Goal: Task Accomplishment & Management: Use online tool/utility

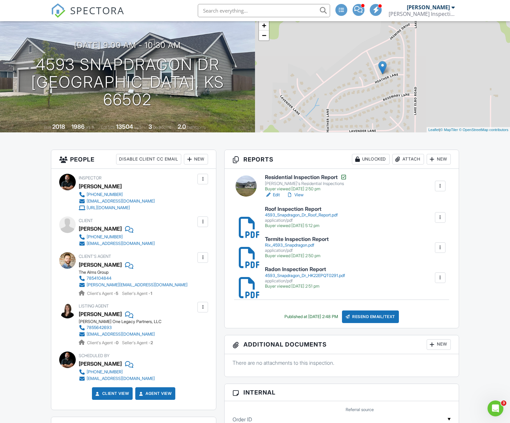
scroll to position [42, 0]
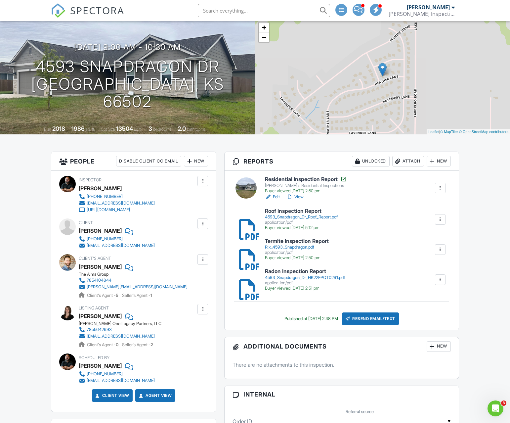
click at [297, 197] on link "View" at bounding box center [295, 197] width 17 height 7
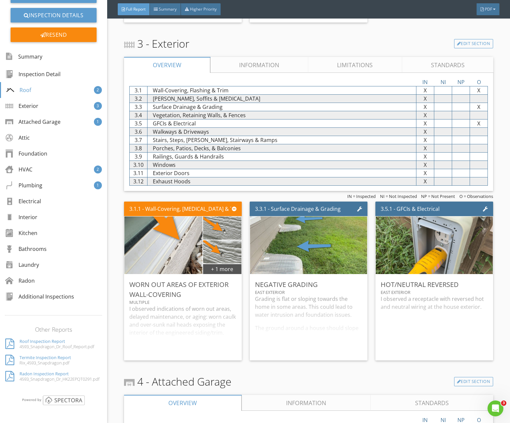
scroll to position [688, 0]
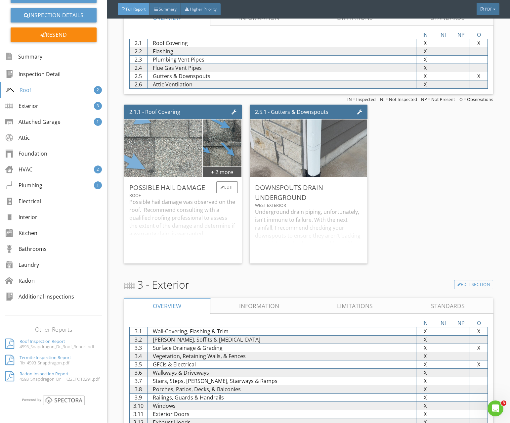
click at [156, 165] on img at bounding box center [163, 148] width 144 height 144
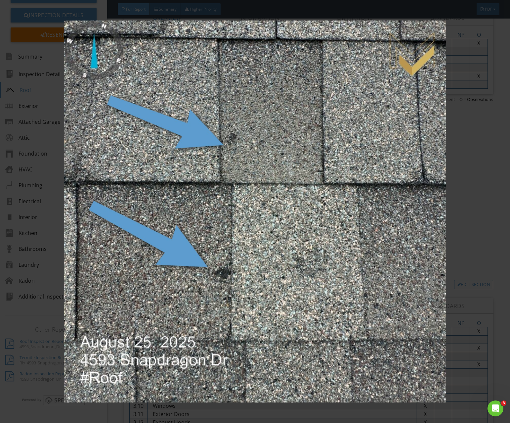
click at [262, 271] on img at bounding box center [255, 212] width 465 height 382
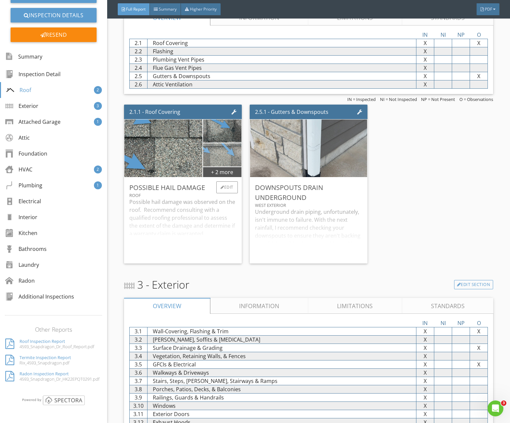
click at [226, 161] on img at bounding box center [222, 155] width 58 height 58
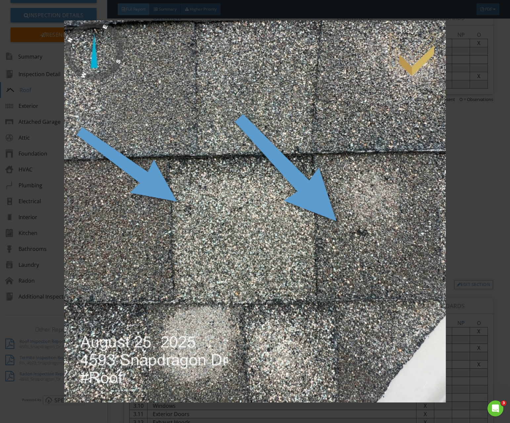
click at [248, 218] on img at bounding box center [255, 212] width 465 height 382
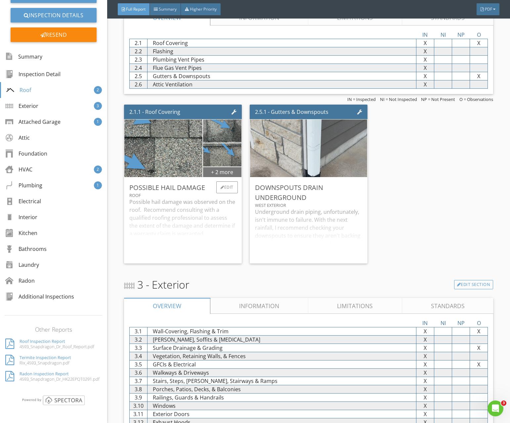
click at [226, 174] on div "+ 2 more" at bounding box center [222, 171] width 38 height 11
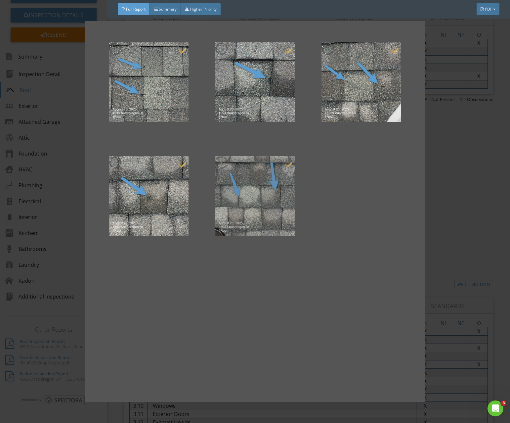
click at [248, 201] on div at bounding box center [254, 195] width 85 height 79
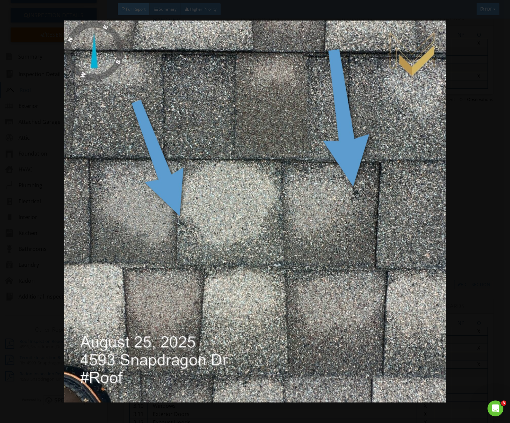
click at [253, 201] on img at bounding box center [255, 212] width 465 height 382
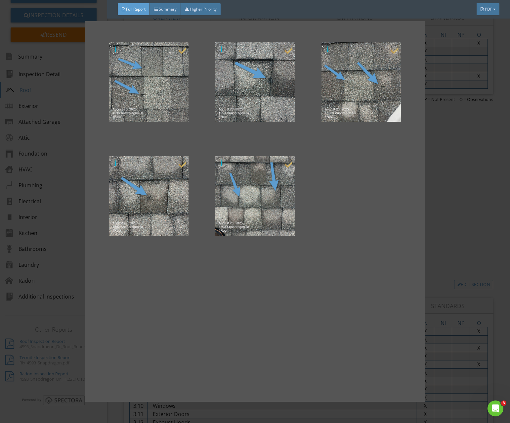
click at [430, 135] on div at bounding box center [255, 211] width 510 height 423
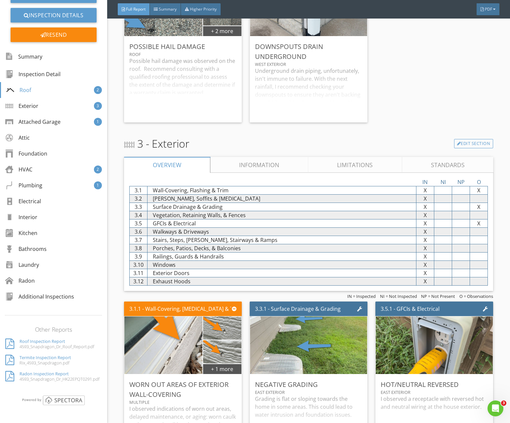
scroll to position [916, 0]
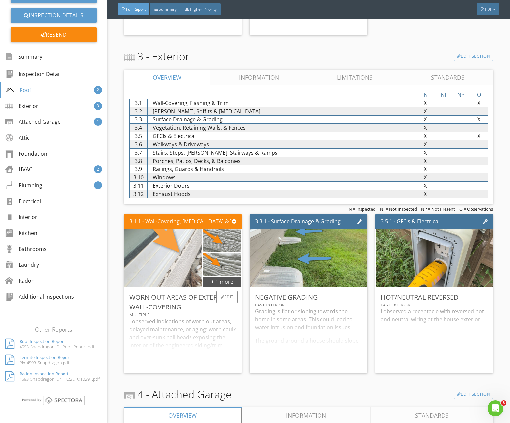
click at [183, 262] on img at bounding box center [163, 258] width 144 height 144
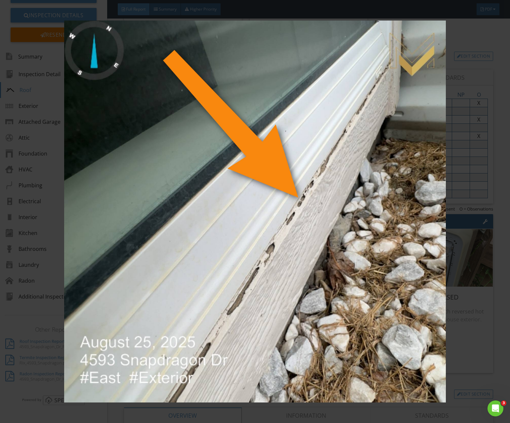
drag, startPoint x: 276, startPoint y: 248, endPoint x: 303, endPoint y: 237, distance: 29.6
click at [276, 248] on img at bounding box center [255, 212] width 465 height 382
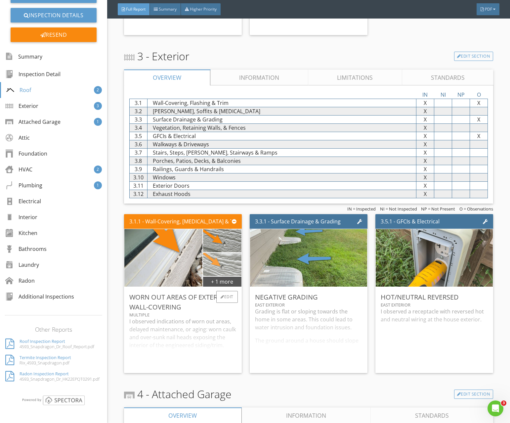
click at [235, 268] on img at bounding box center [222, 264] width 58 height 58
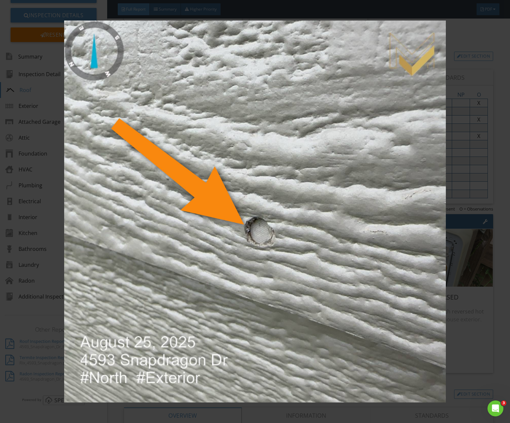
click at [266, 247] on img at bounding box center [255, 212] width 465 height 382
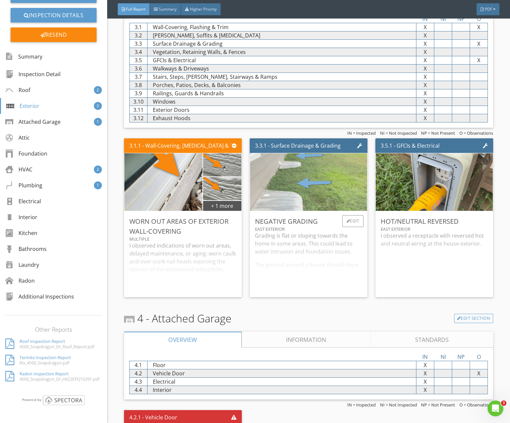
scroll to position [1009, 0]
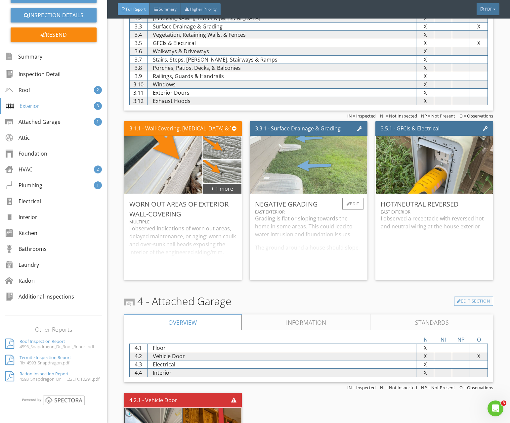
click at [319, 174] on img at bounding box center [309, 165] width 144 height 144
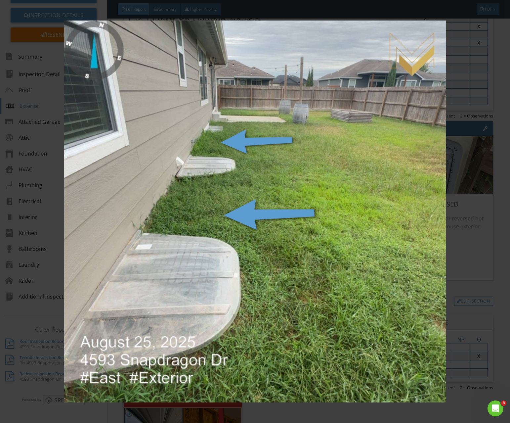
click at [269, 253] on img at bounding box center [255, 212] width 465 height 382
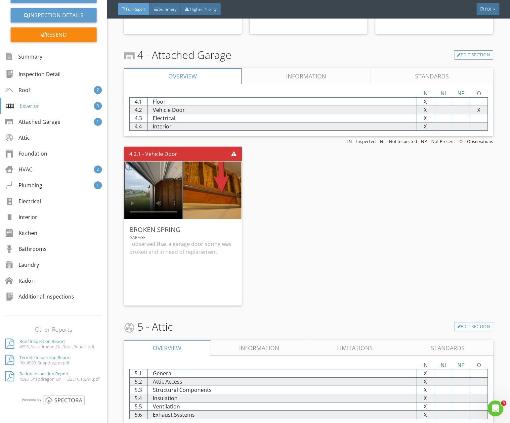
scroll to position [1255, 0]
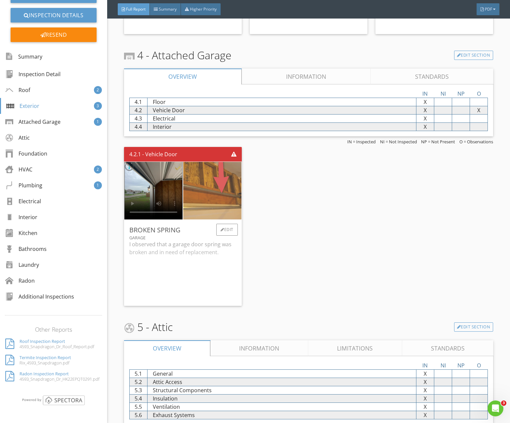
click at [204, 198] on img at bounding box center [212, 190] width 144 height 144
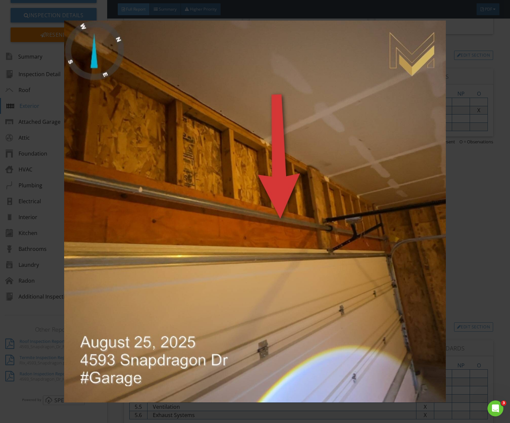
click at [250, 231] on img at bounding box center [255, 212] width 465 height 382
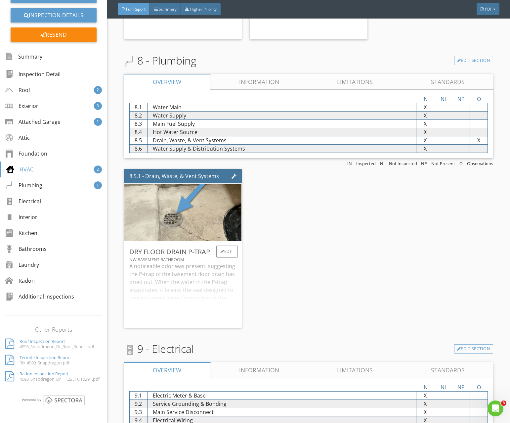
scroll to position [2012, 0]
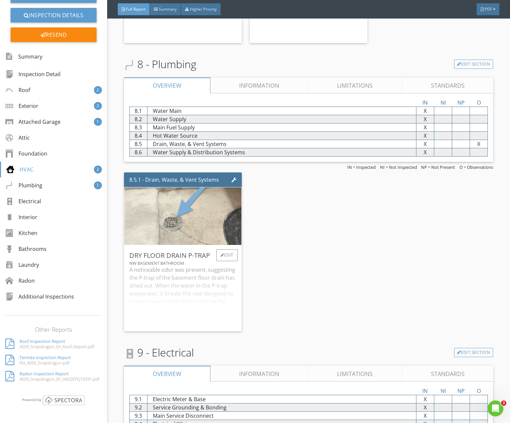
click at [192, 224] on img at bounding box center [183, 216] width 144 height 144
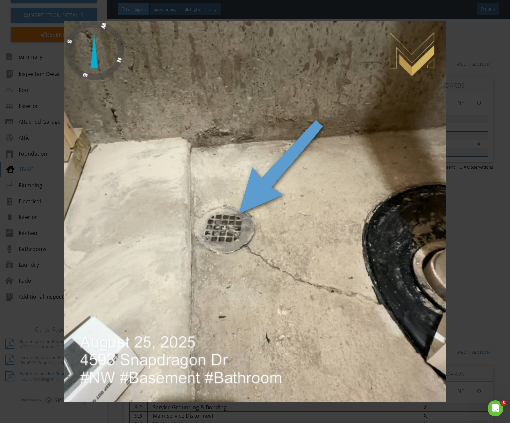
click at [276, 228] on img at bounding box center [255, 212] width 465 height 382
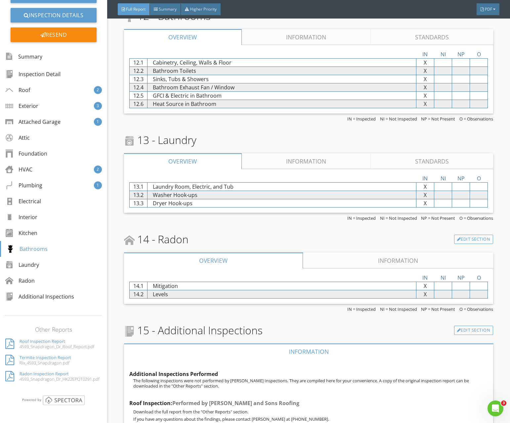
scroll to position [2865, 0]
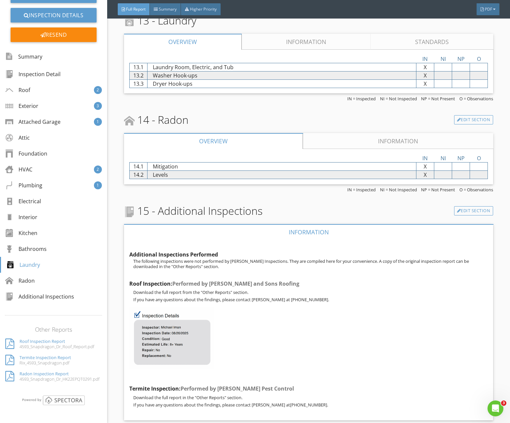
click at [352, 142] on link "Information" at bounding box center [398, 141] width 190 height 16
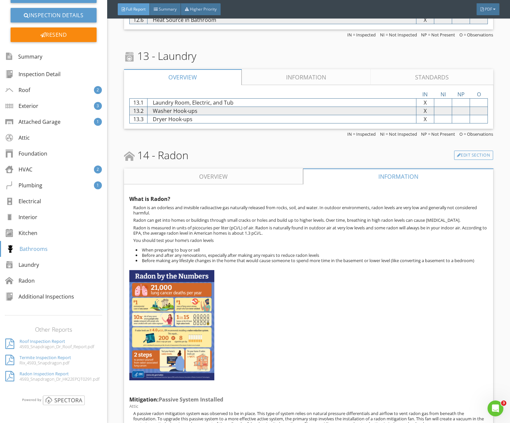
scroll to position [3151, 0]
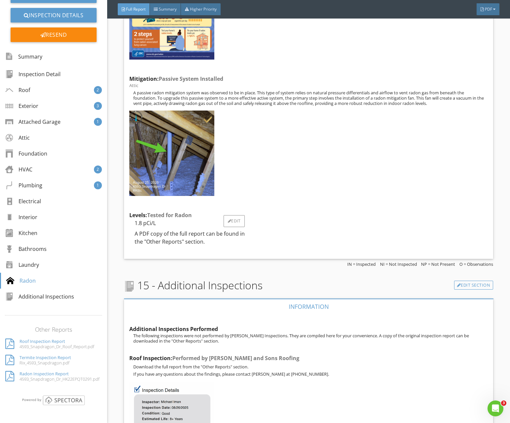
drag, startPoint x: 136, startPoint y: 223, endPoint x: 140, endPoint y: 223, distance: 4.3
click at [140, 223] on div "1.8 pCi/L" at bounding box center [189, 223] width 120 height 8
drag, startPoint x: 141, startPoint y: 223, endPoint x: 136, endPoint y: 223, distance: 5.3
click at [136, 223] on div "1.8 pCi/L" at bounding box center [189, 223] width 120 height 8
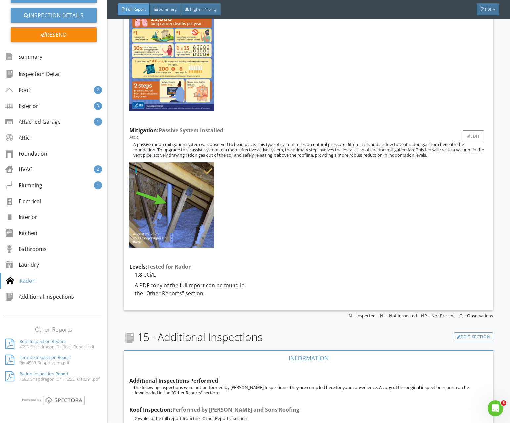
click at [253, 222] on div at bounding box center [308, 205] width 362 height 92
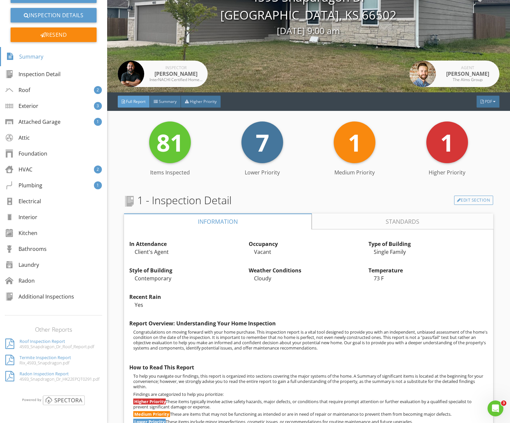
scroll to position [0, 0]
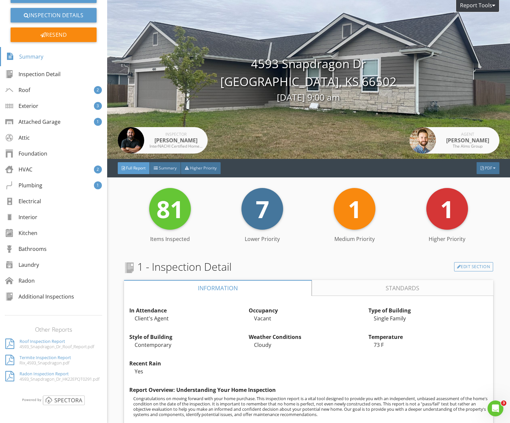
drag, startPoint x: 38, startPoint y: 104, endPoint x: 158, endPoint y: 121, distance: 121.9
click at [38, 104] on div "Exterior" at bounding box center [21, 106] width 33 height 8
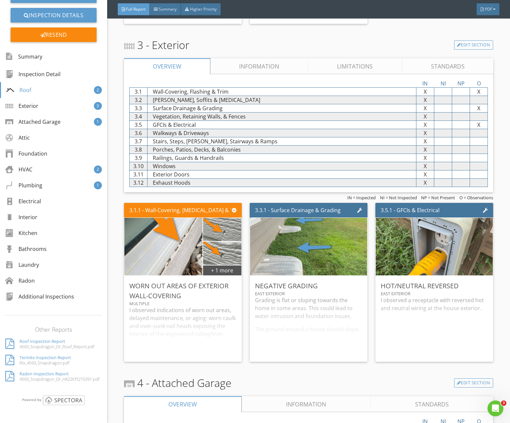
scroll to position [983, 0]
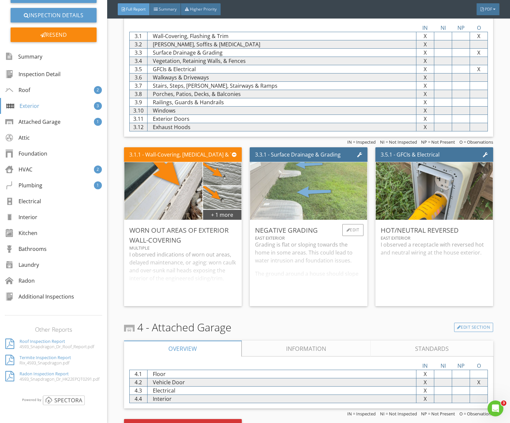
click at [342, 192] on img at bounding box center [309, 191] width 144 height 144
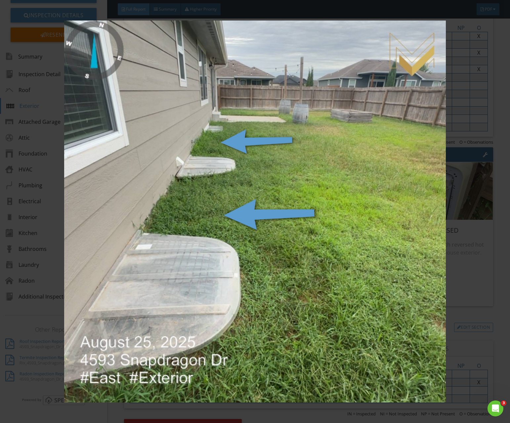
click at [271, 179] on img at bounding box center [255, 212] width 465 height 382
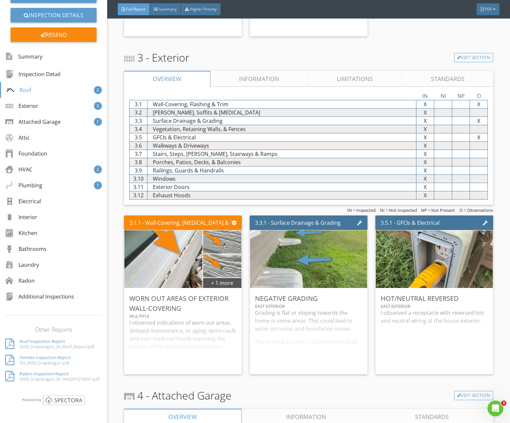
scroll to position [911, 0]
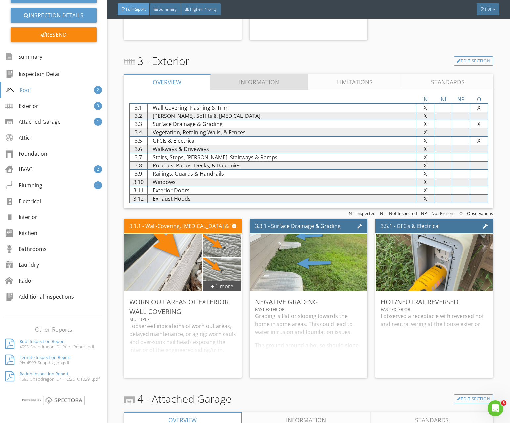
click at [245, 82] on link "Information" at bounding box center [259, 82] width 98 height 16
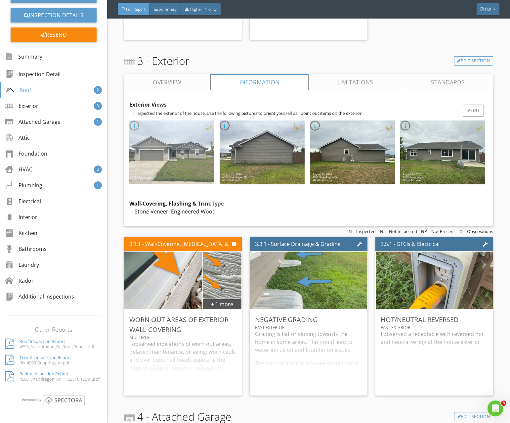
click at [163, 161] on img at bounding box center [171, 152] width 85 height 64
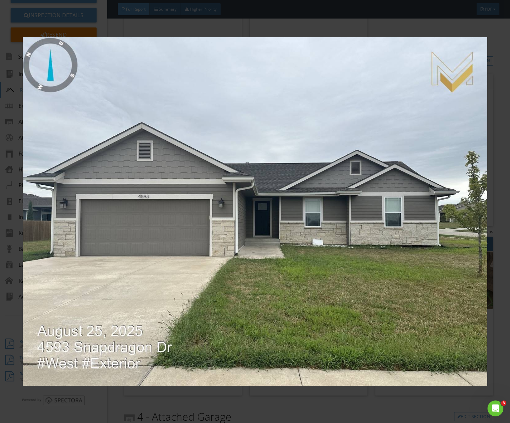
click at [237, 257] on img at bounding box center [255, 212] width 465 height 382
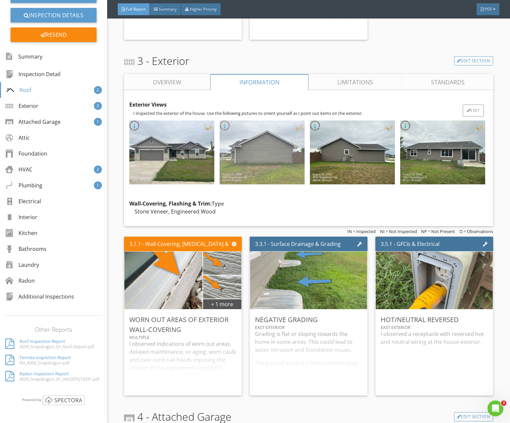
click at [259, 145] on img at bounding box center [262, 152] width 85 height 64
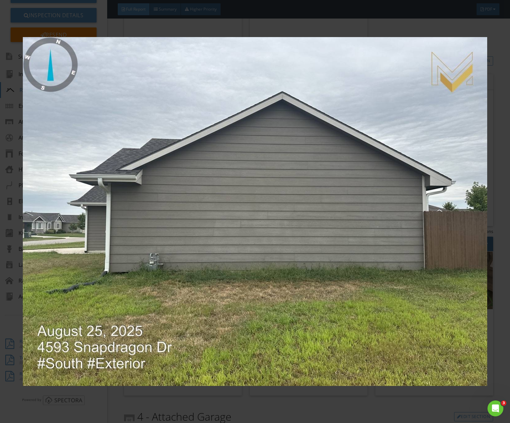
click at [190, 252] on img at bounding box center [255, 212] width 465 height 382
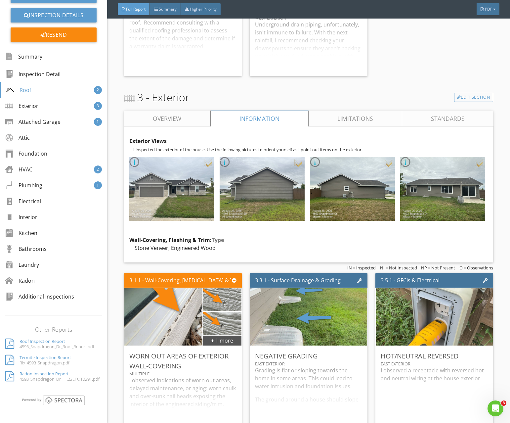
scroll to position [875, 0]
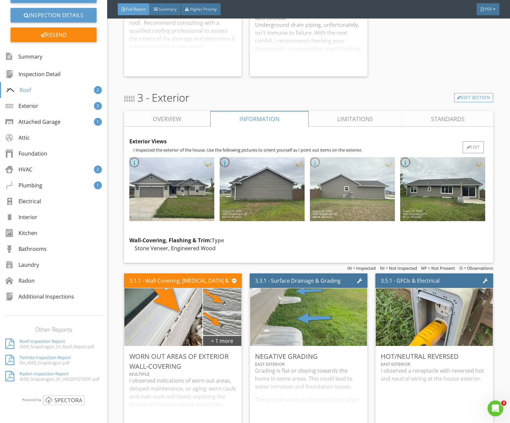
click at [353, 201] on img at bounding box center [352, 189] width 85 height 64
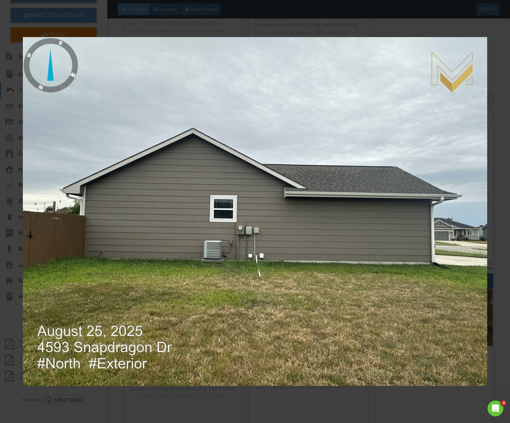
drag, startPoint x: 134, startPoint y: 264, endPoint x: 183, endPoint y: 270, distance: 49.3
click at [134, 264] on img at bounding box center [255, 212] width 465 height 382
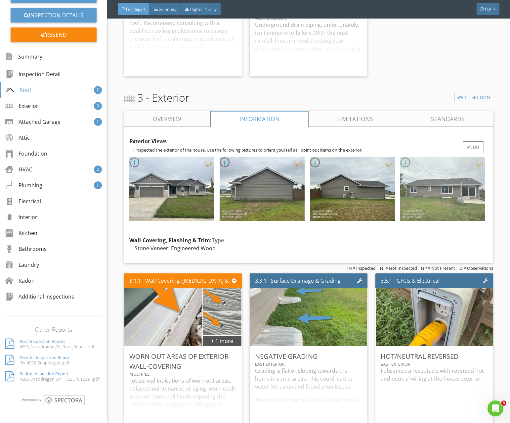
click at [433, 206] on img at bounding box center [442, 189] width 85 height 64
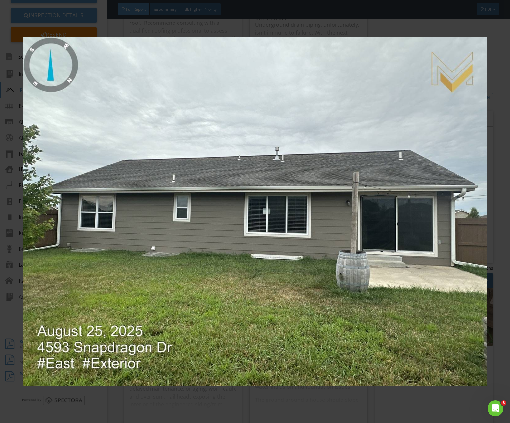
click at [245, 288] on img at bounding box center [255, 212] width 465 height 382
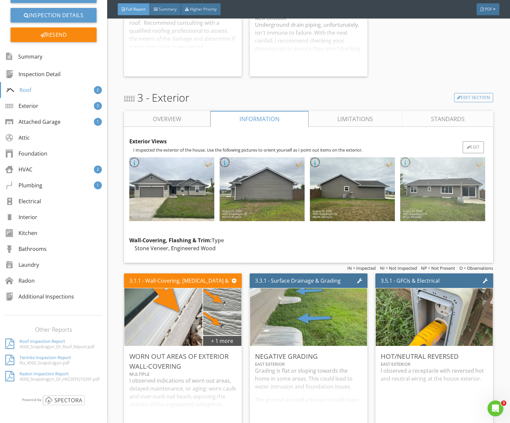
click at [432, 203] on img at bounding box center [442, 189] width 85 height 64
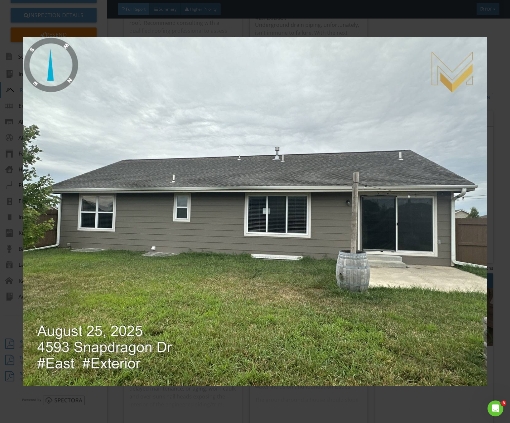
click at [268, 275] on img at bounding box center [255, 212] width 465 height 382
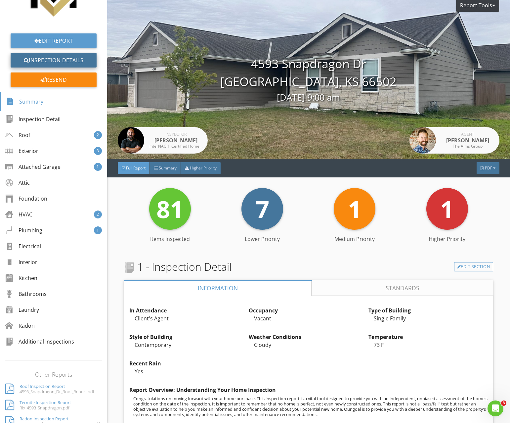
scroll to position [30, 0]
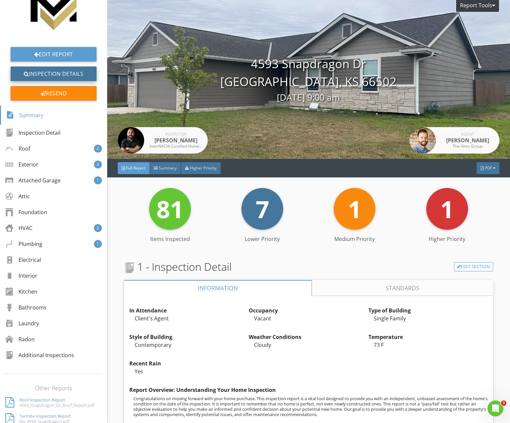
drag, startPoint x: 59, startPoint y: 76, endPoint x: 80, endPoint y: 78, distance: 21.3
click at [59, 76] on link "Inspection Details" at bounding box center [54, 74] width 86 height 15
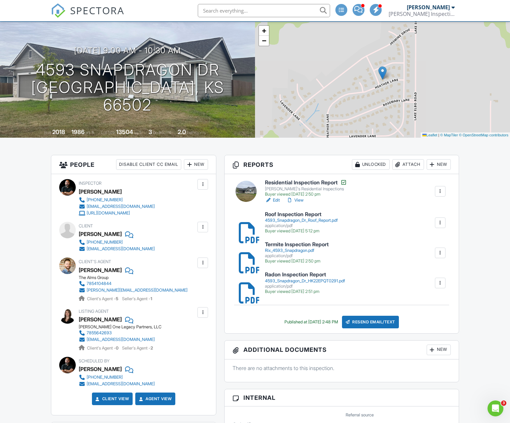
scroll to position [49, 0]
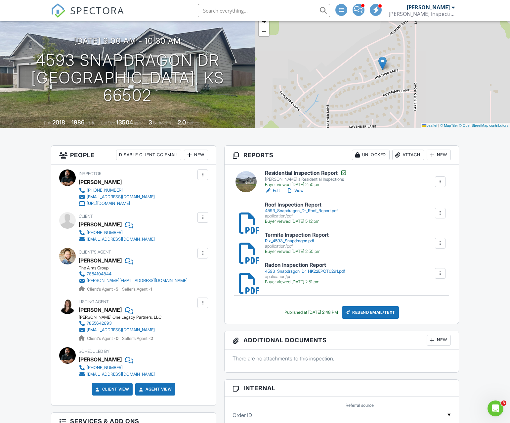
drag, startPoint x: 300, startPoint y: 190, endPoint x: 291, endPoint y: 189, distance: 9.0
click at [300, 190] on link "View" at bounding box center [295, 190] width 17 height 7
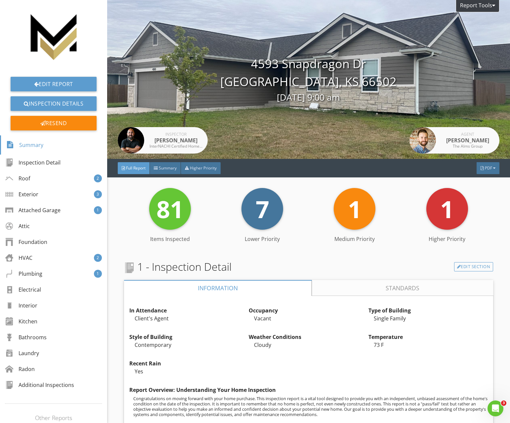
click at [485, 6] on div "Report Tools" at bounding box center [478, 6] width 44 height 12
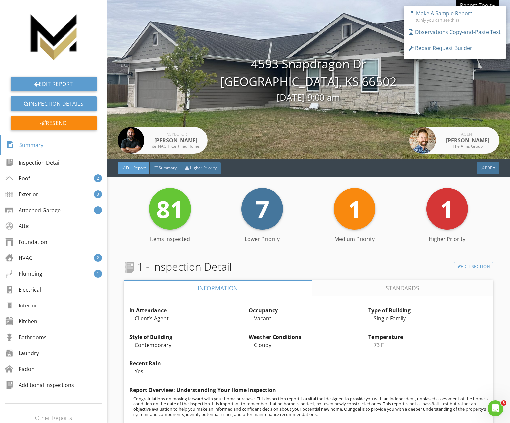
click at [482, 4] on div "Report Tools" at bounding box center [478, 6] width 44 height 12
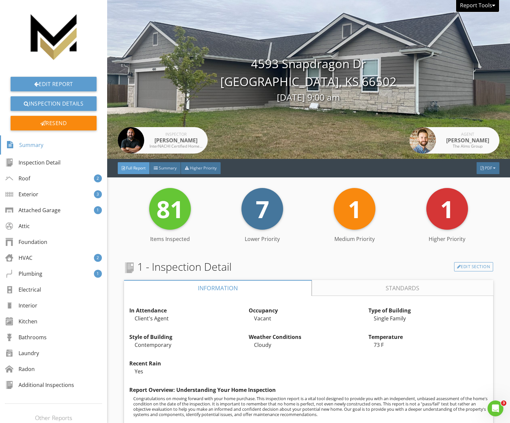
click at [482, 4] on div "Report Tools" at bounding box center [478, 6] width 44 height 12
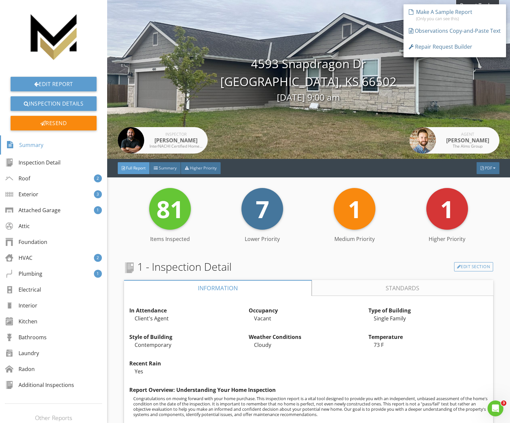
drag, startPoint x: 495, startPoint y: 1, endPoint x: 422, endPoint y: 6, distance: 72.9
click at [495, 1] on div "Report Tools" at bounding box center [478, 6] width 44 height 12
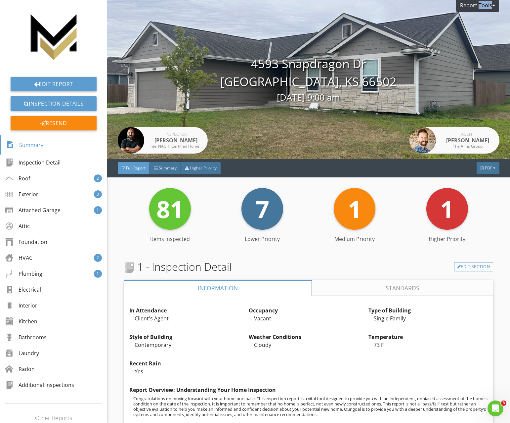
click at [494, 5] on div at bounding box center [493, 5] width 3 height 5
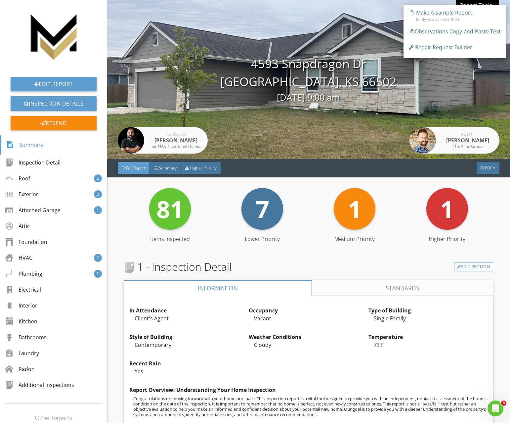
click at [482, 2] on div "Report Tools" at bounding box center [478, 6] width 44 height 12
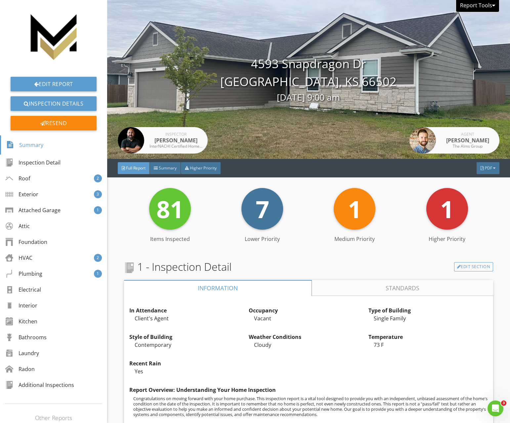
click at [480, 8] on div "Report Tools" at bounding box center [478, 6] width 44 height 12
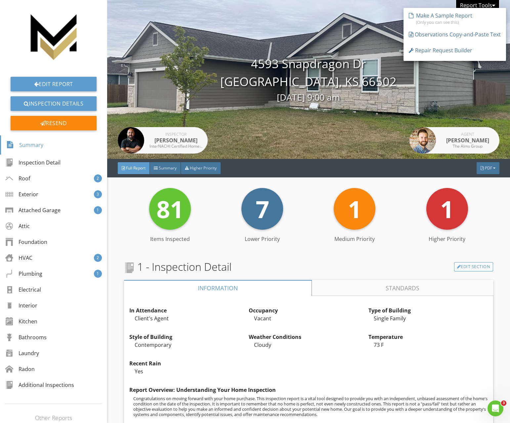
click at [481, 6] on div "Report Tools" at bounding box center [478, 6] width 44 height 12
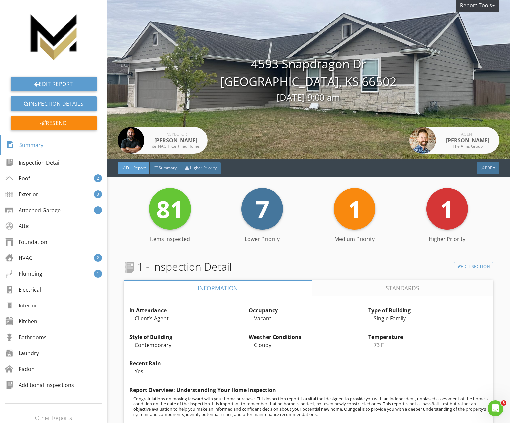
click at [484, 5] on div "Report Tools" at bounding box center [478, 6] width 44 height 12
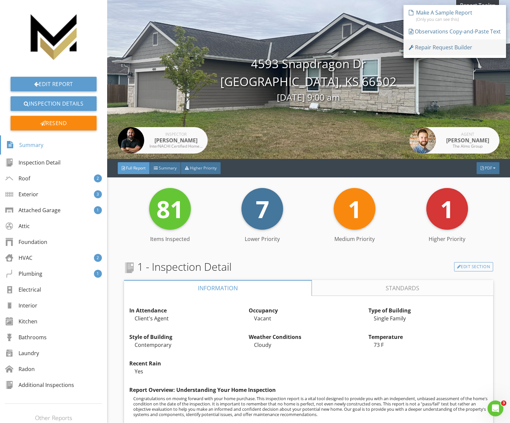
click at [462, 43] on link "Repair Request Builder" at bounding box center [455, 47] width 103 height 16
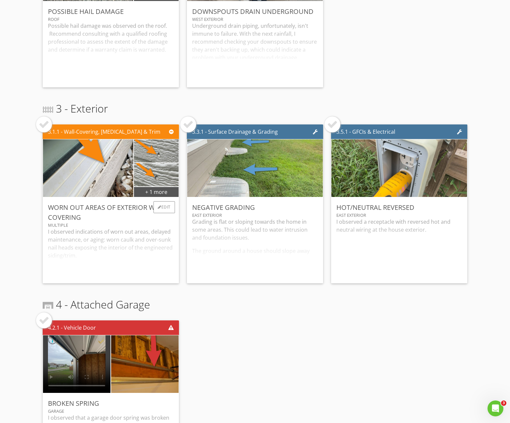
scroll to position [215, 0]
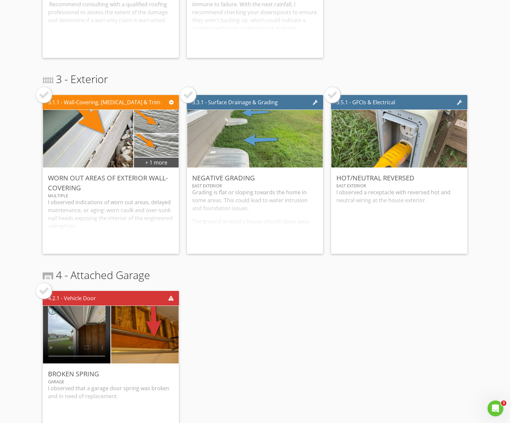
click at [189, 98] on div at bounding box center [188, 95] width 11 height 11
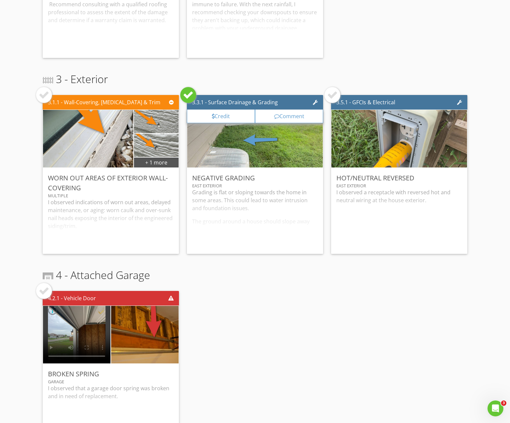
click at [297, 116] on div "Comment" at bounding box center [289, 117] width 68 height 14
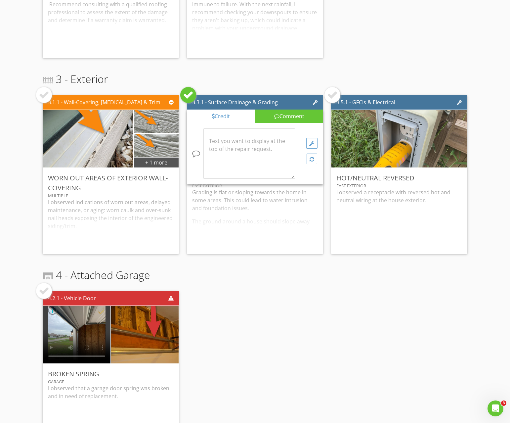
click at [282, 114] on div "Comment" at bounding box center [289, 117] width 68 height 14
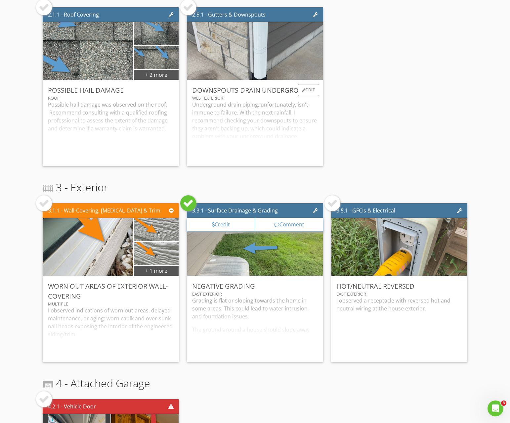
scroll to position [0, 0]
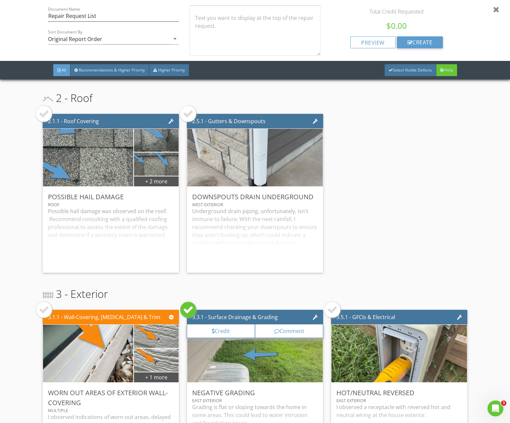
drag, startPoint x: 190, startPoint y: 310, endPoint x: 197, endPoint y: 308, distance: 6.9
click at [190, 310] on div at bounding box center [188, 309] width 11 height 11
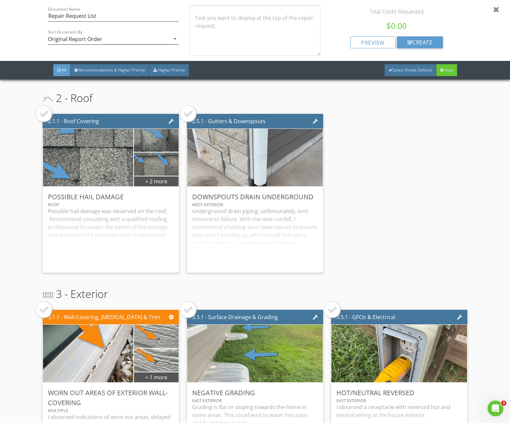
click at [173, 40] on icon "arrow_drop_down" at bounding box center [175, 39] width 8 height 8
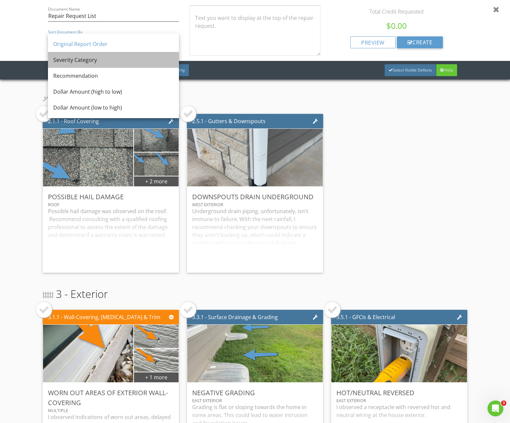
click at [150, 55] on div "Severity Category" at bounding box center [113, 60] width 120 height 16
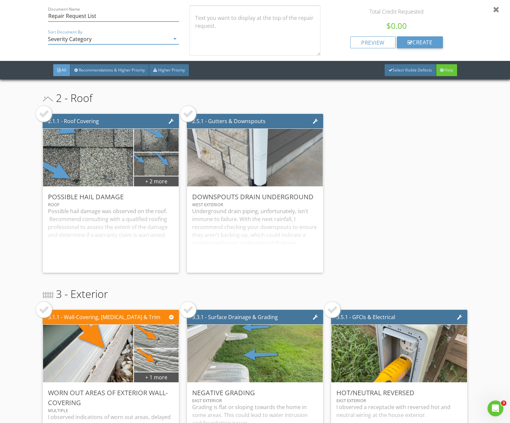
click at [498, 11] on div at bounding box center [496, 9] width 6 height 8
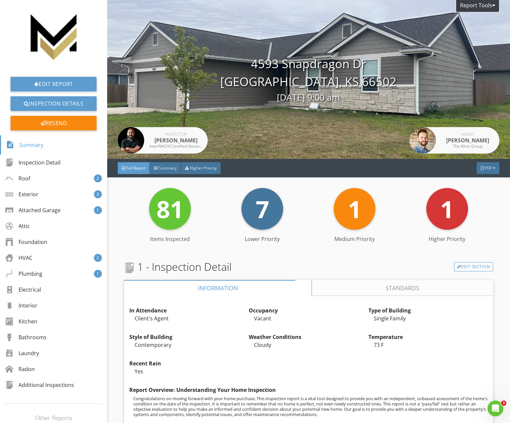
click at [48, 38] on img at bounding box center [54, 37] width 64 height 64
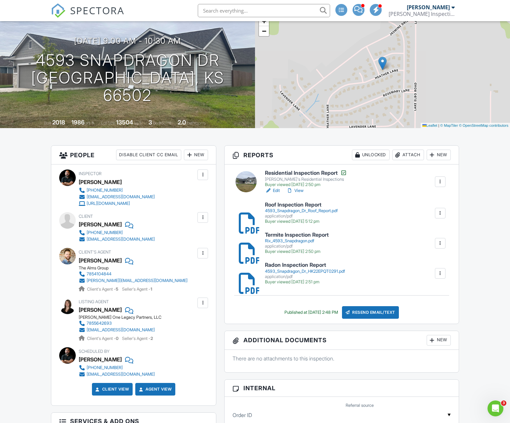
click at [71, 9] on span "SPECTORA" at bounding box center [97, 10] width 54 height 14
